Goal: Transaction & Acquisition: Obtain resource

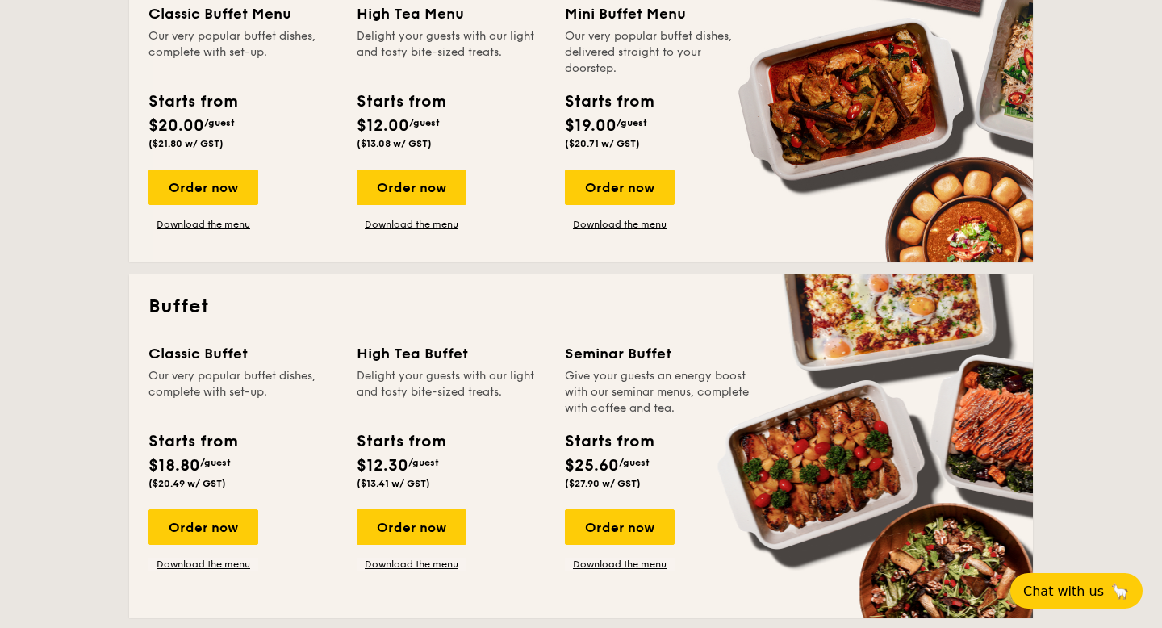
scroll to position [462, 0]
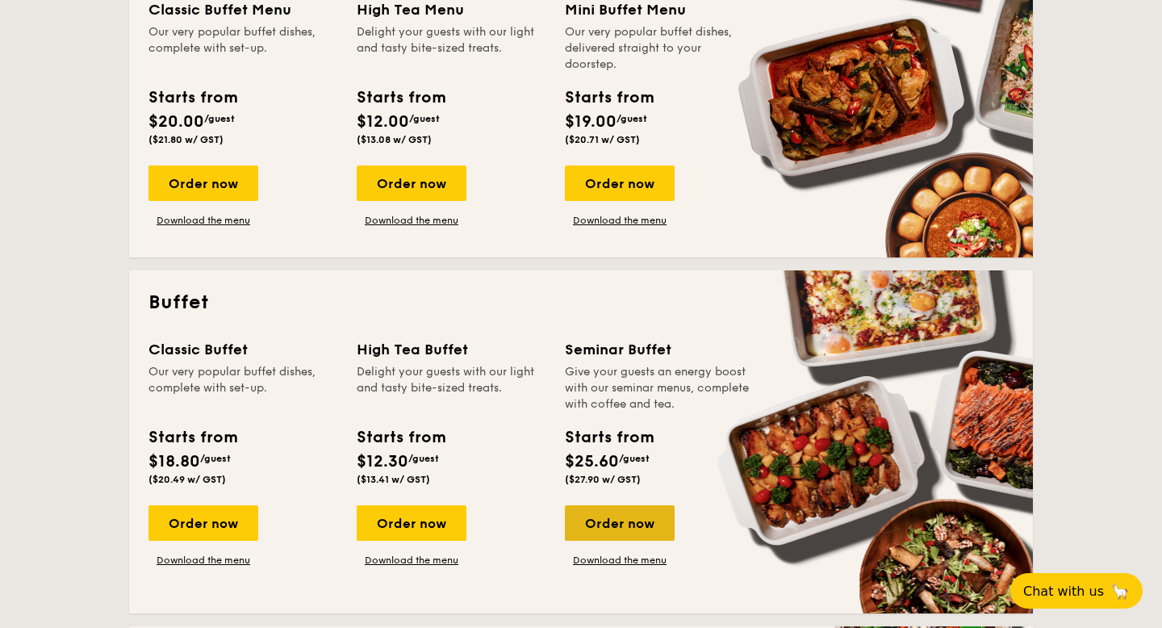
click at [619, 522] on div "Order now" at bounding box center [620, 523] width 110 height 36
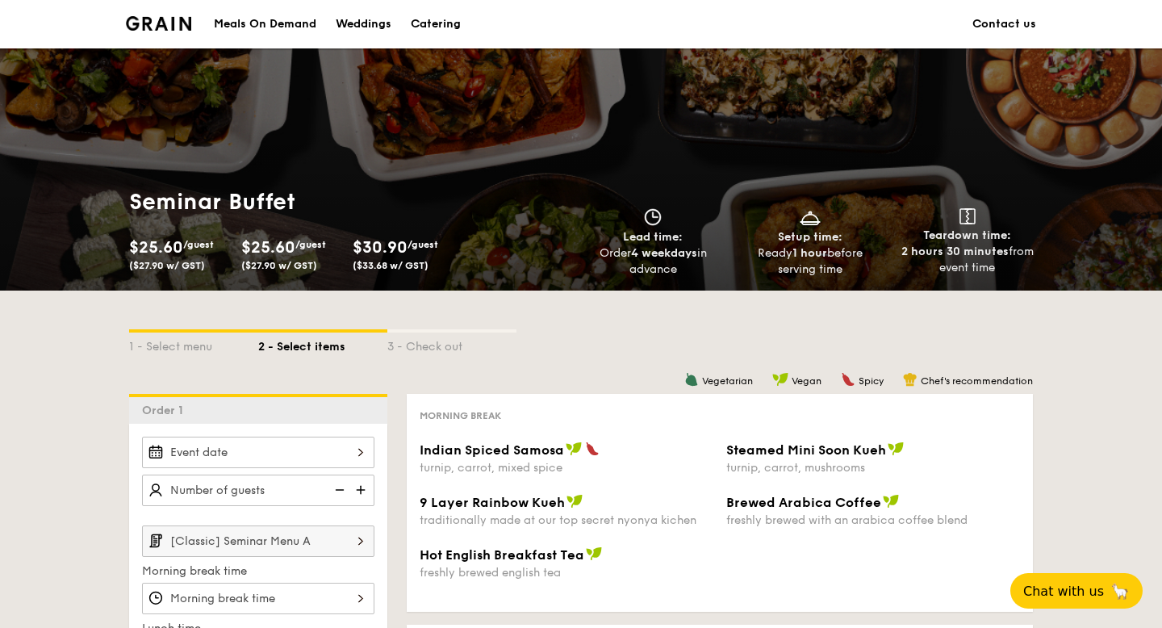
click at [179, 28] on img at bounding box center [158, 23] width 65 height 15
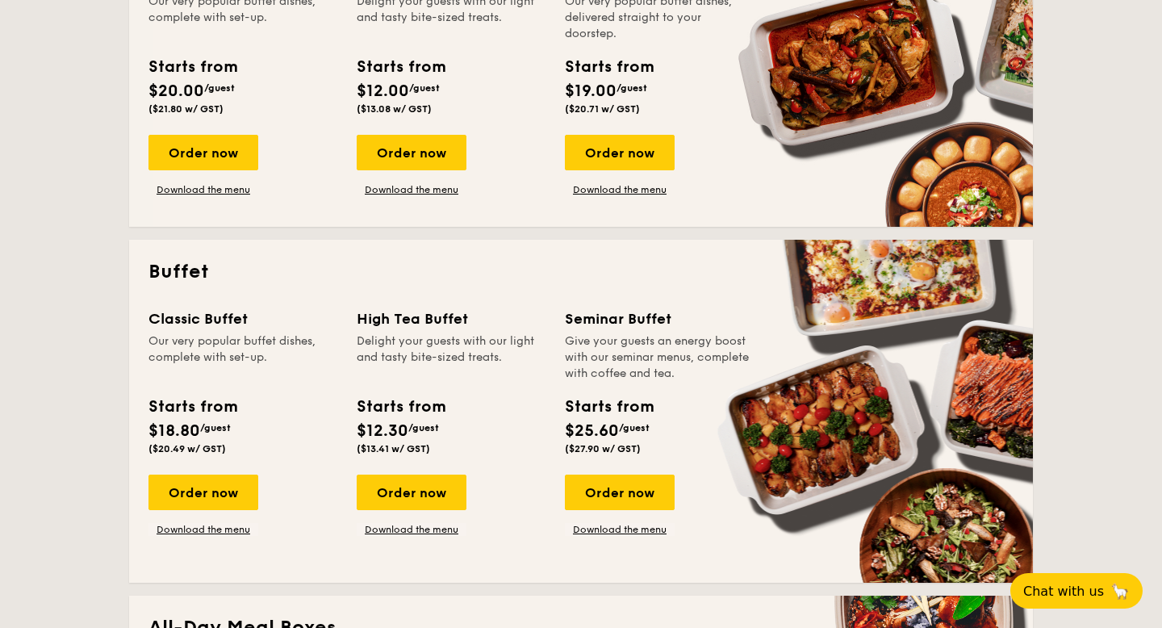
scroll to position [498, 0]
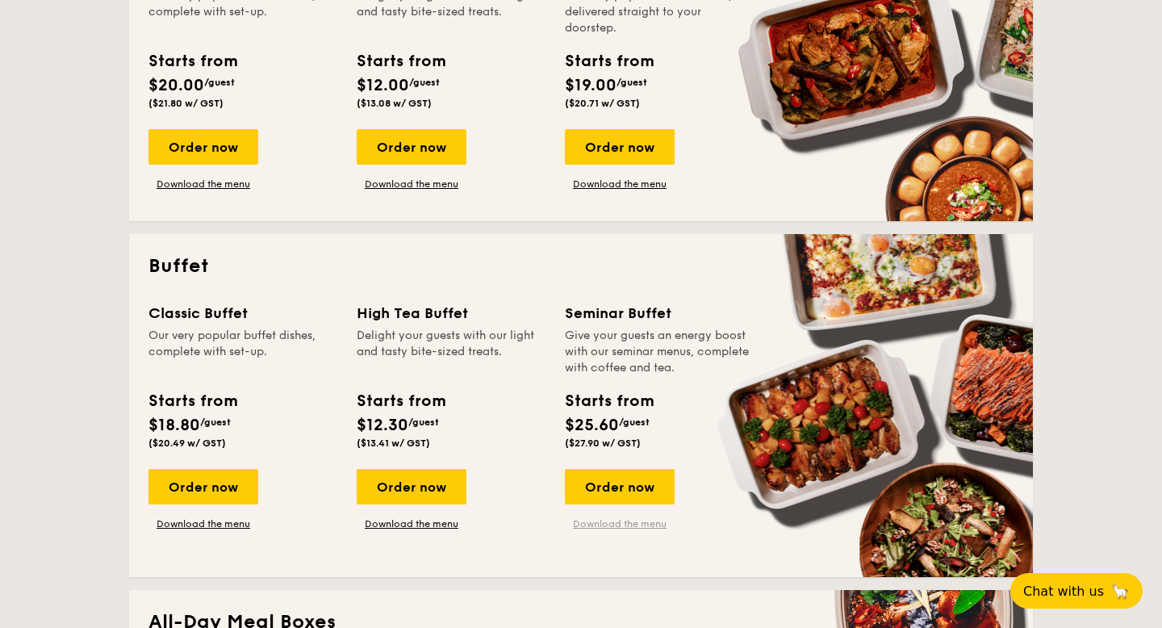
click at [614, 523] on link "Download the menu" at bounding box center [620, 523] width 110 height 13
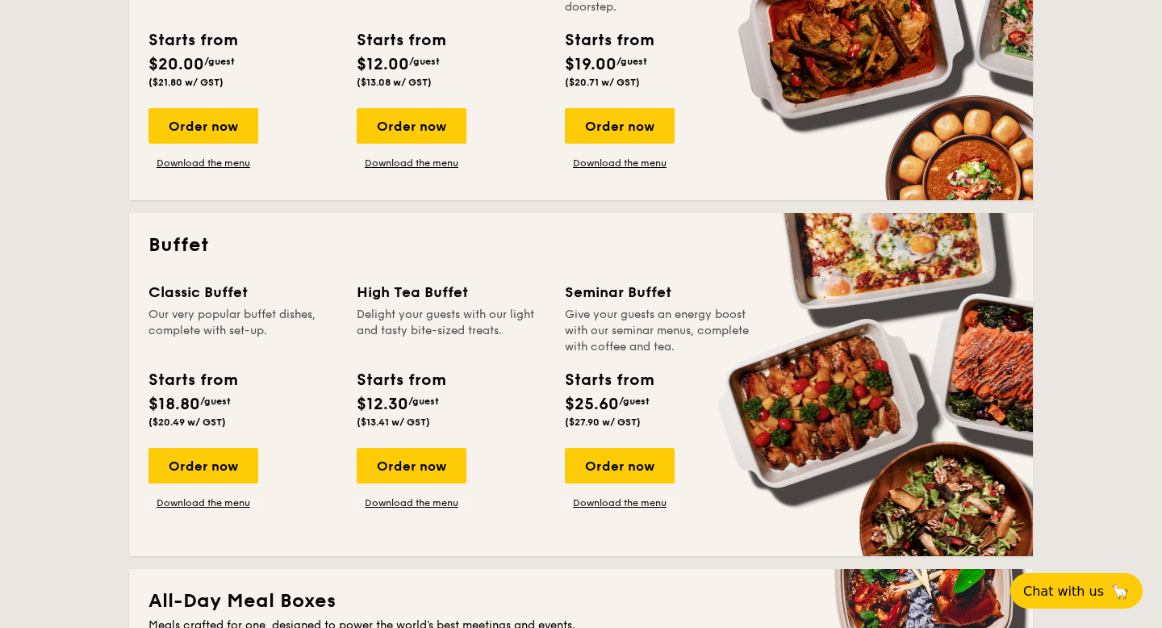
scroll to position [522, 0]
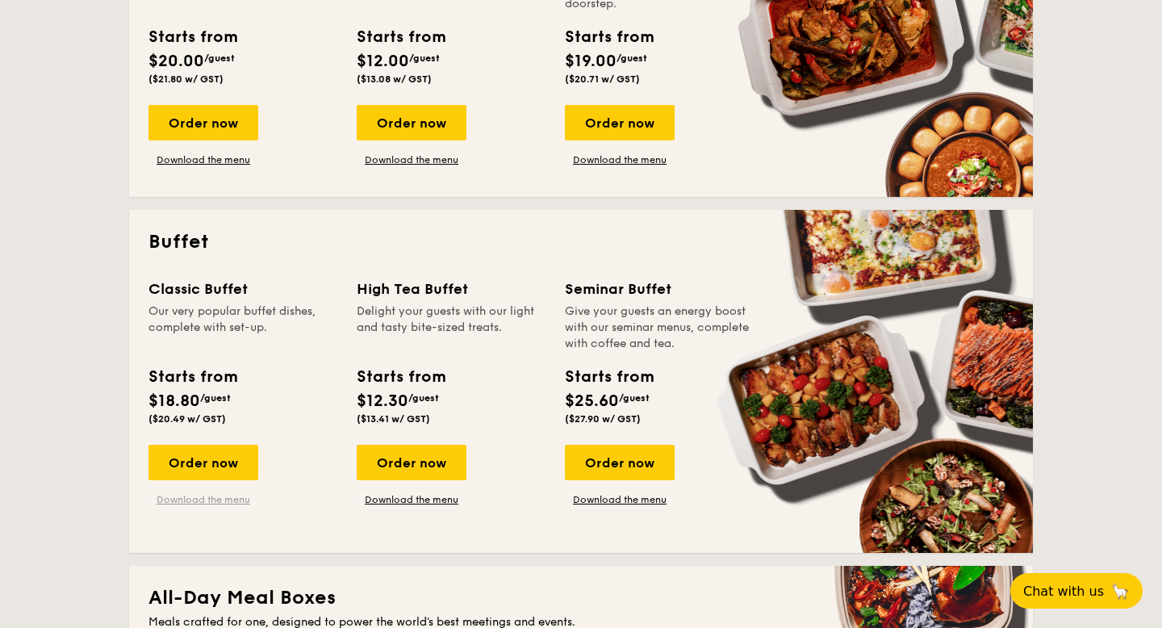
click at [211, 499] on link "Download the menu" at bounding box center [203, 499] width 110 height 13
